Goal: Navigation & Orientation: Find specific page/section

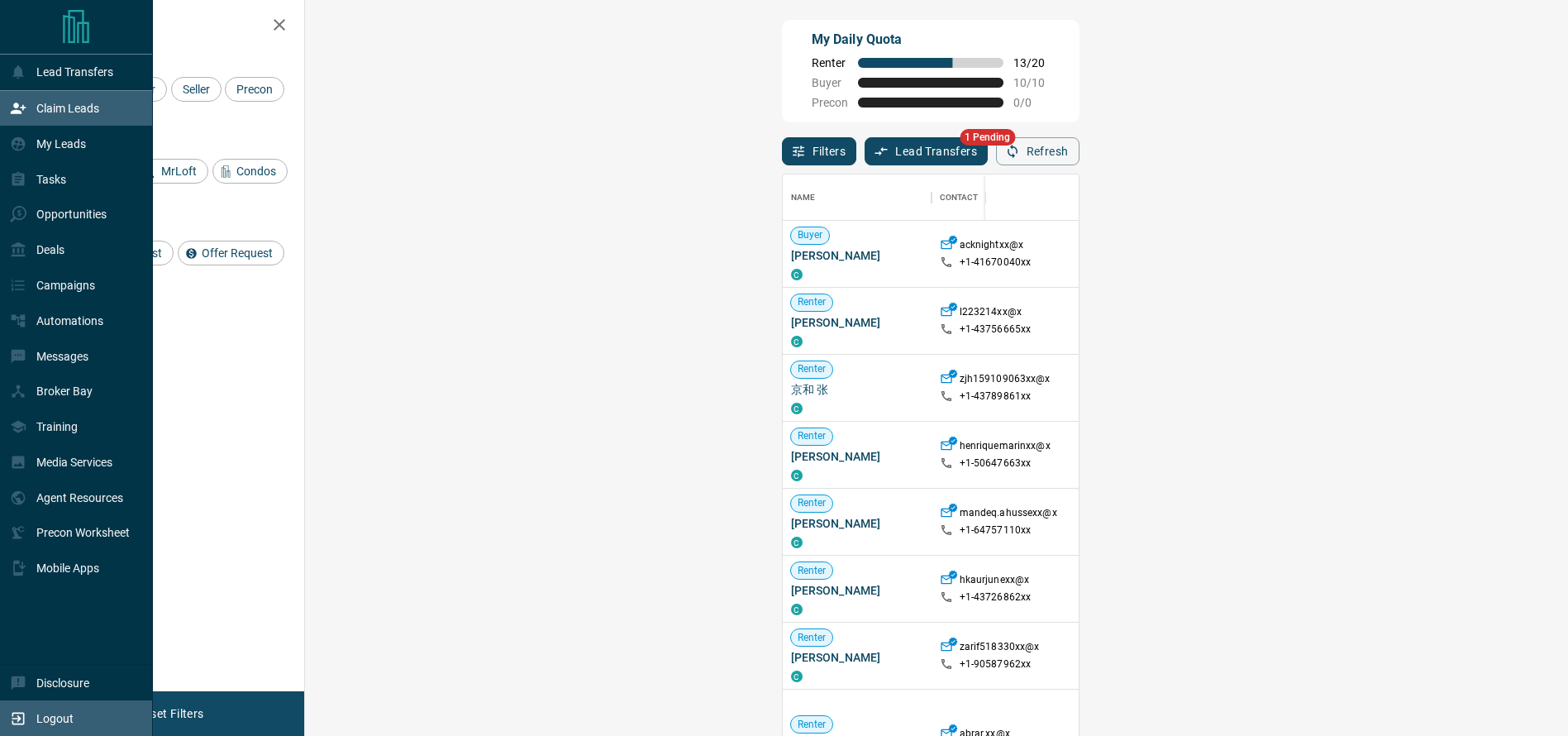
scroll to position [4, 0]
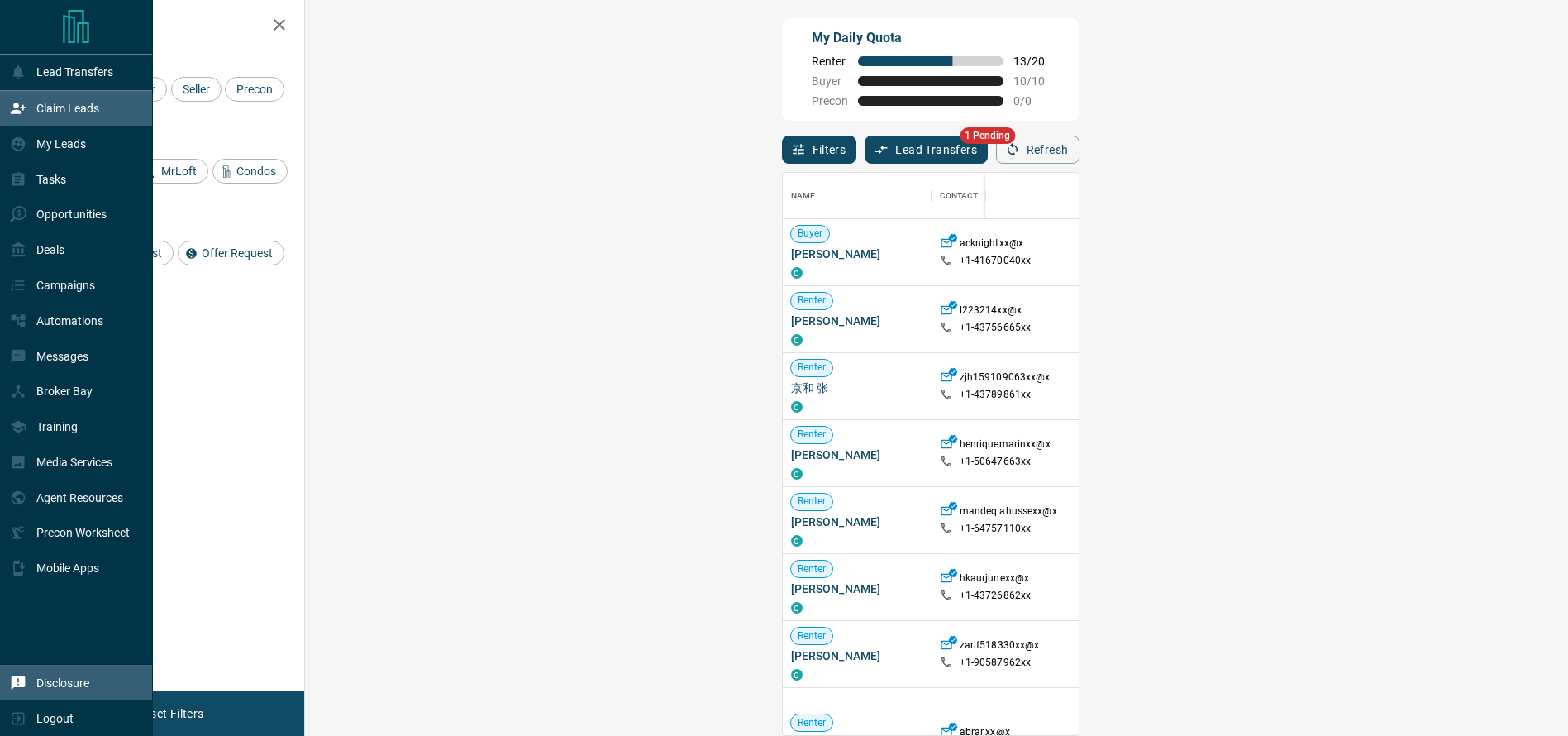
click at [43, 671] on div "Disclosure" at bounding box center [50, 682] width 80 height 27
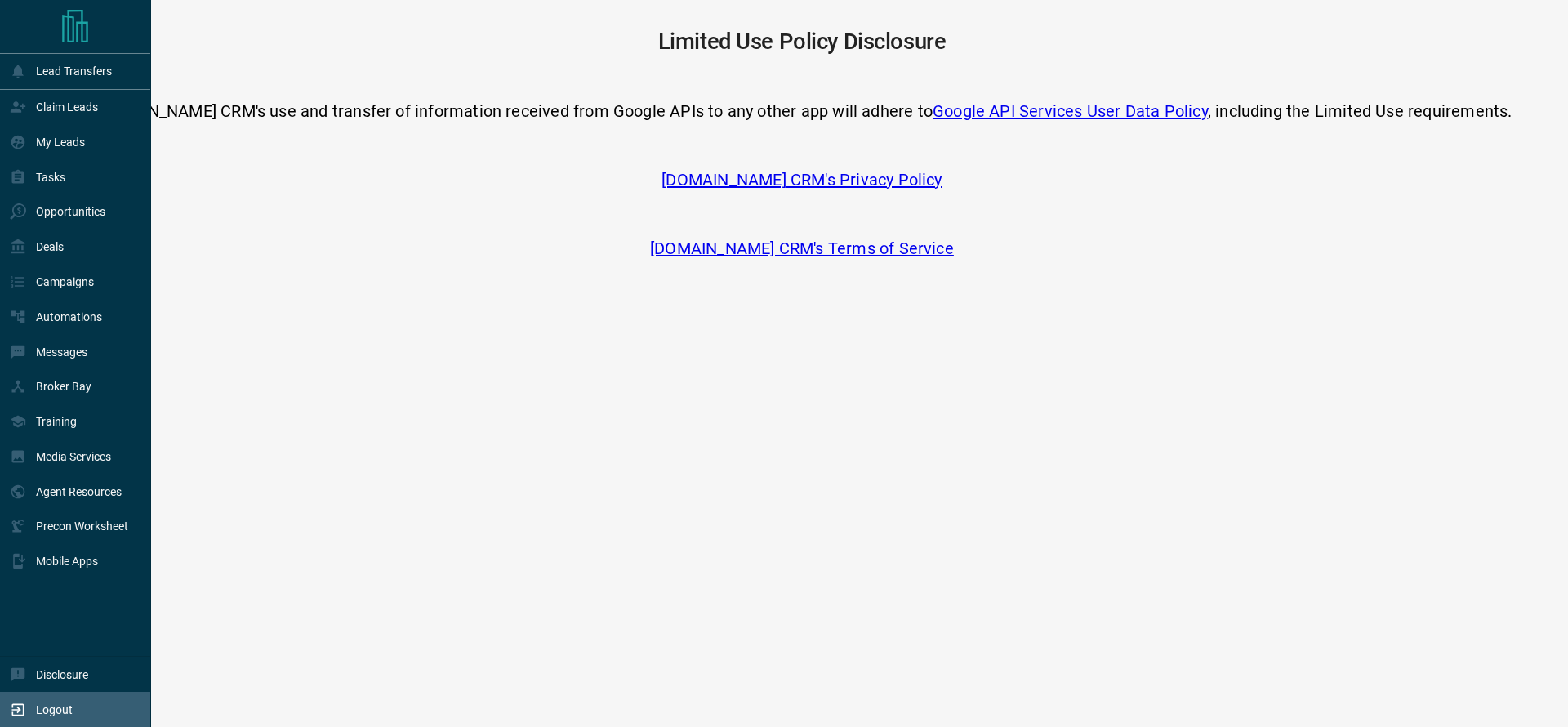
click at [43, 703] on p "Logout" at bounding box center [54, 710] width 37 height 13
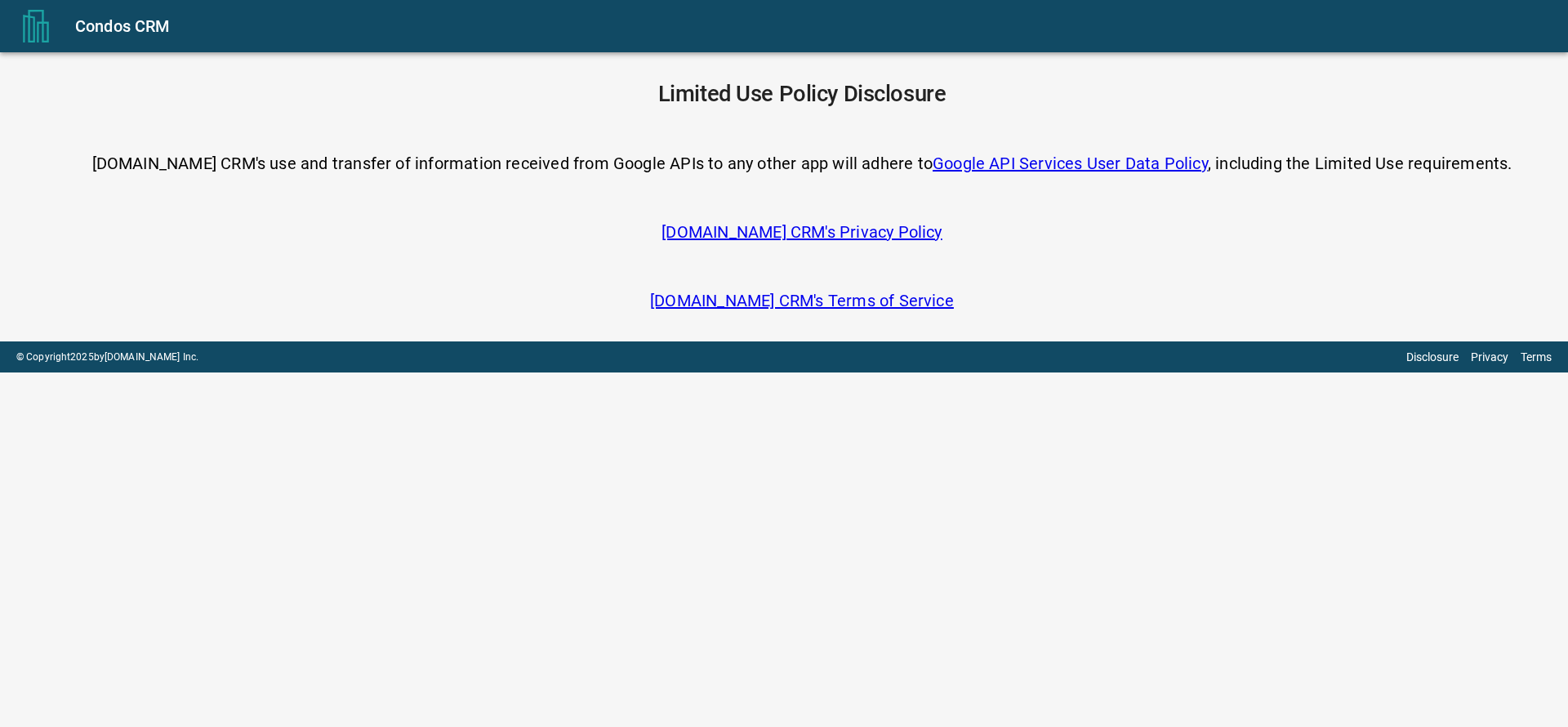
click at [44, 18] on icon "menu" at bounding box center [36, 26] width 33 height 33
